Goal: Navigation & Orientation: Understand site structure

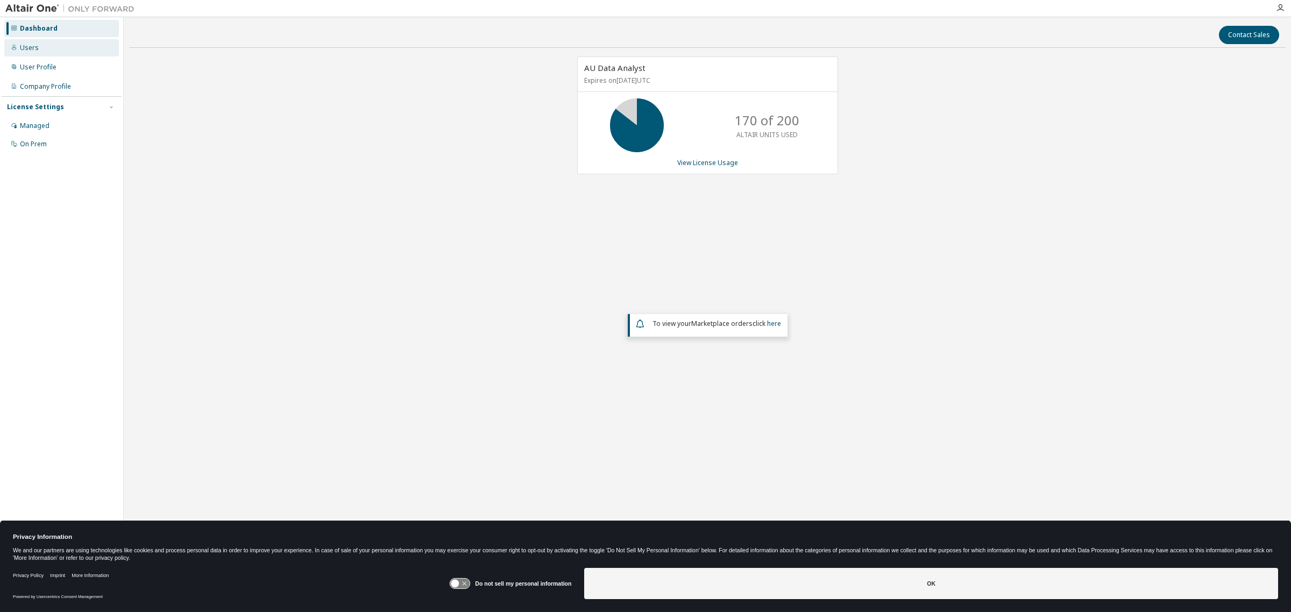
click at [40, 45] on div "Users" at bounding box center [61, 47] width 115 height 17
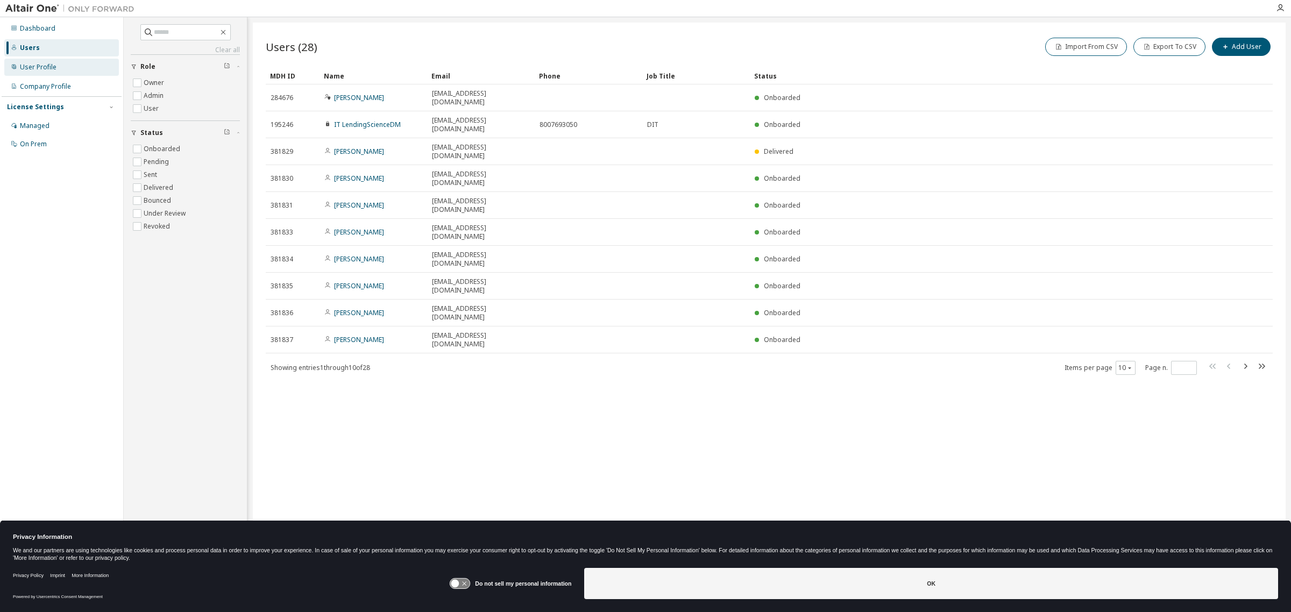
click at [41, 66] on div "User Profile" at bounding box center [38, 67] width 37 height 9
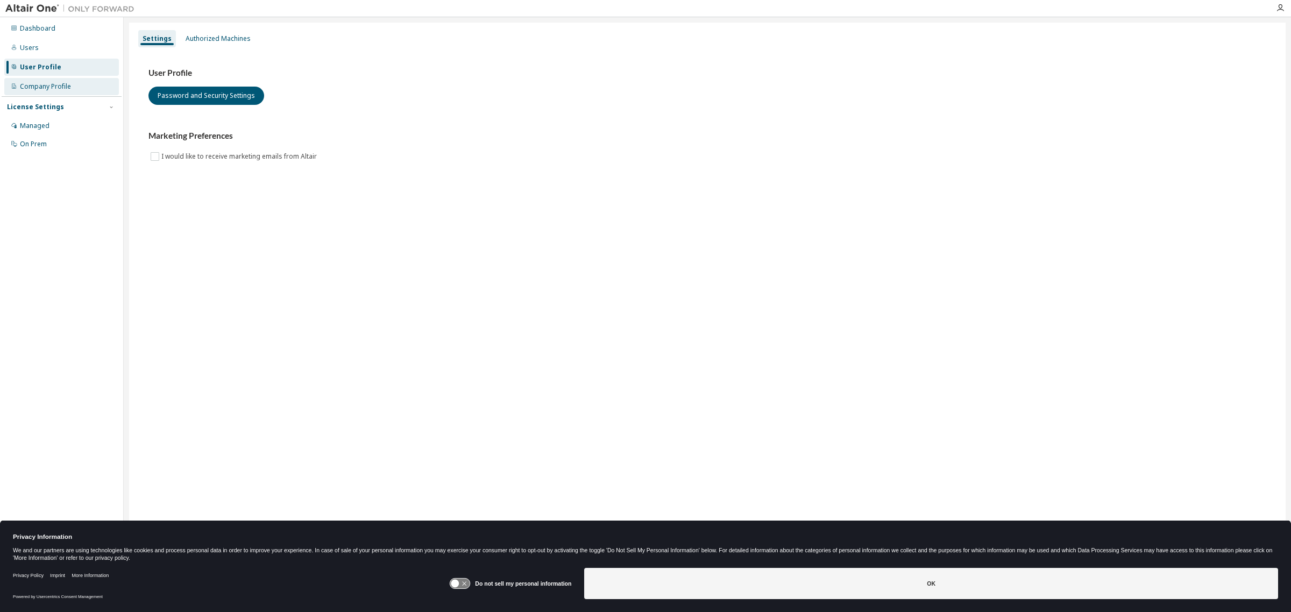
click at [43, 80] on div "Company Profile" at bounding box center [61, 86] width 115 height 17
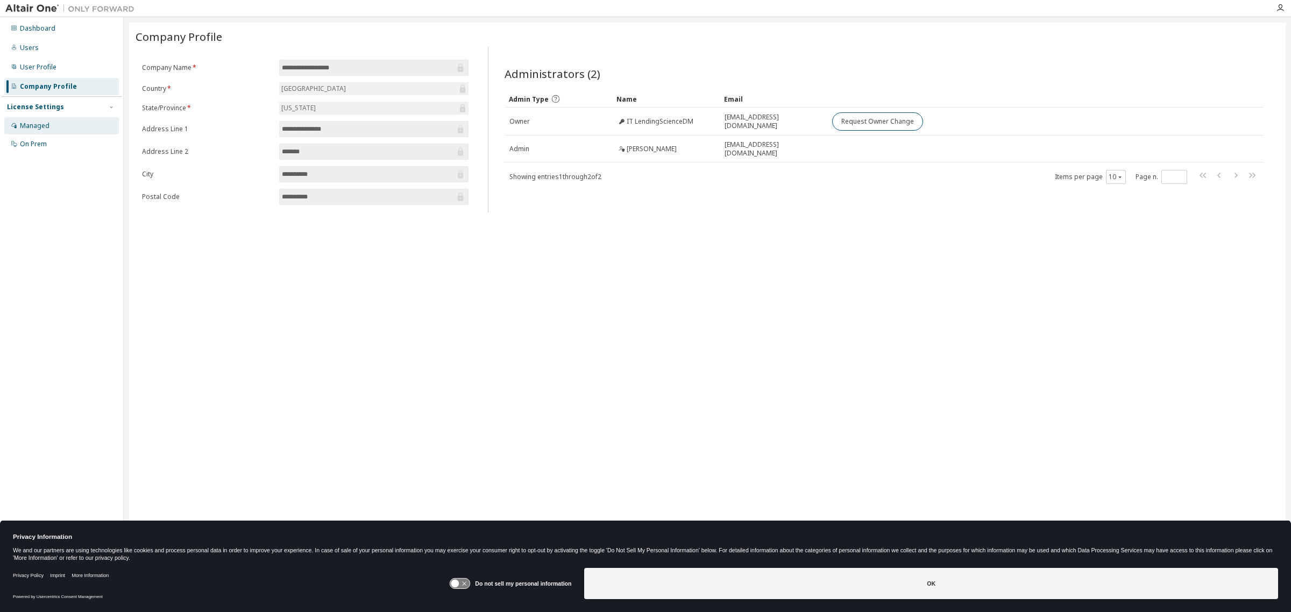
click at [40, 122] on div "Managed" at bounding box center [35, 126] width 30 height 9
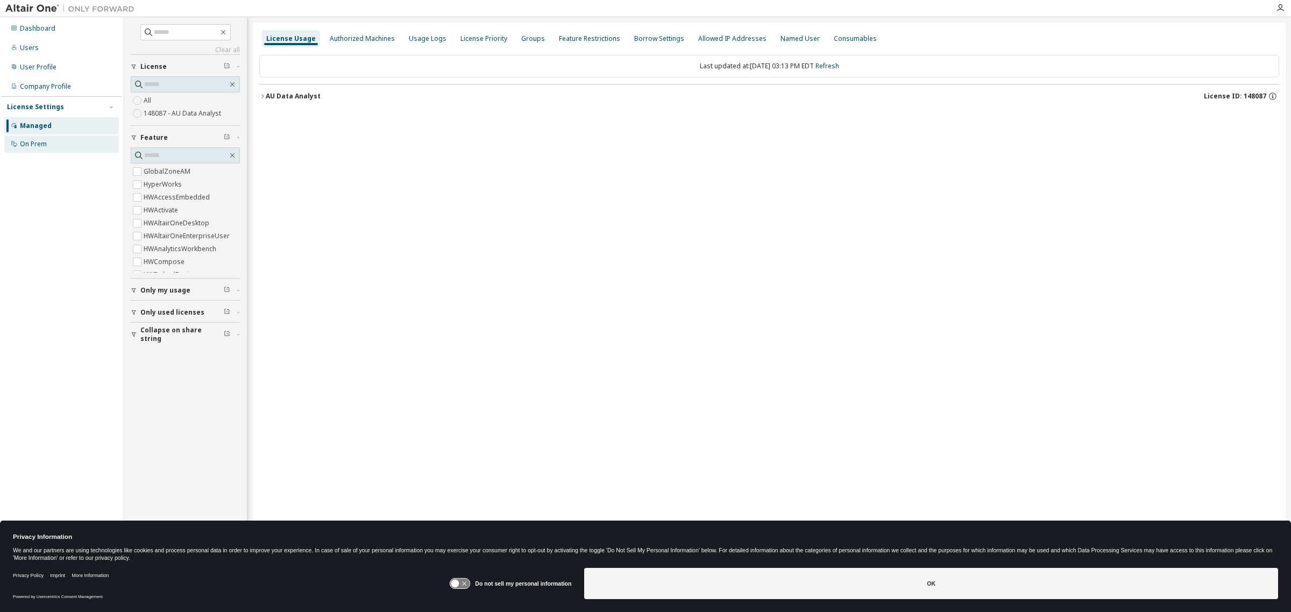
click at [37, 138] on div "On Prem" at bounding box center [61, 144] width 115 height 17
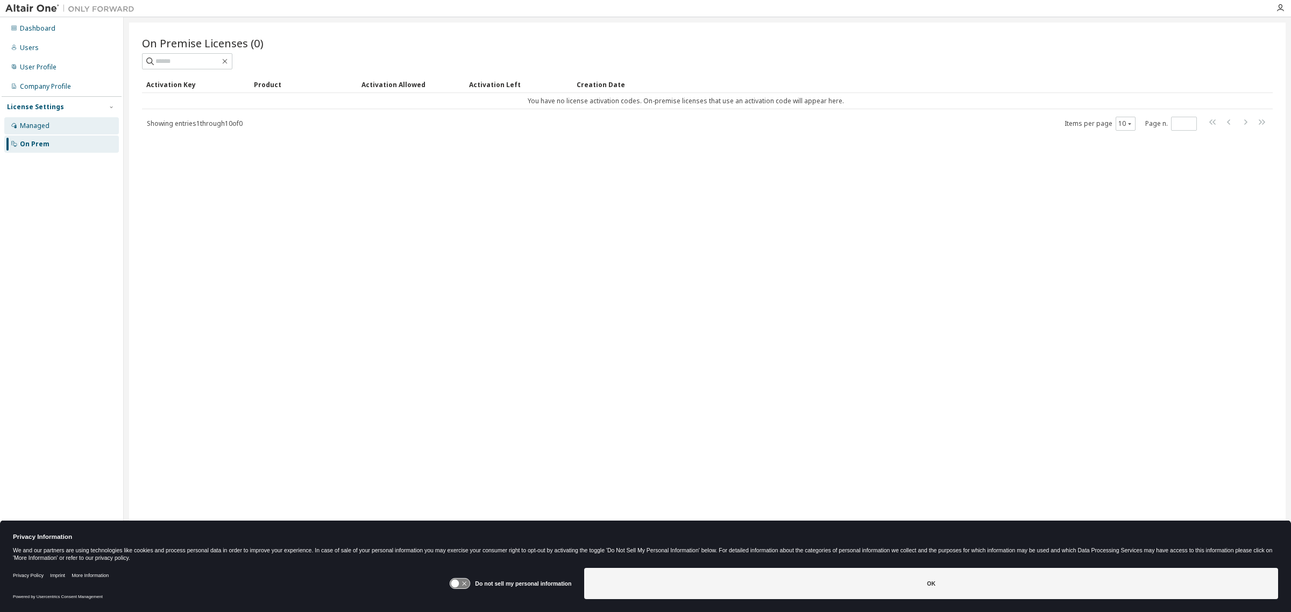
click at [41, 124] on div "Managed" at bounding box center [35, 126] width 30 height 9
